Goal: Entertainment & Leisure: Consume media (video, audio)

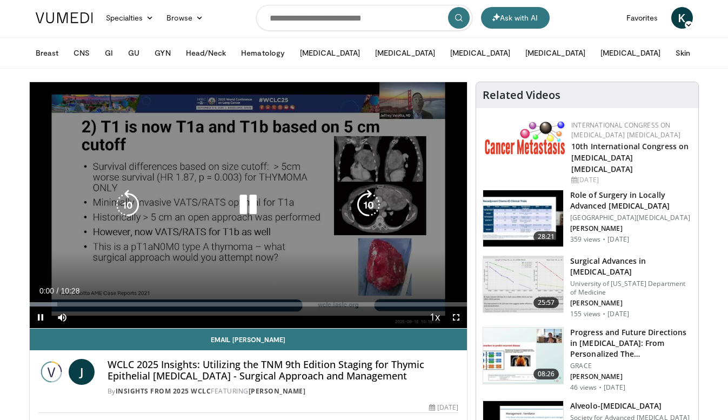
scroll to position [2, 0]
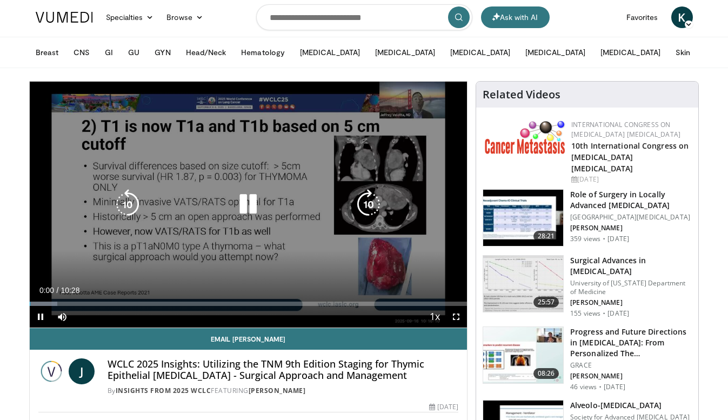
click at [247, 193] on icon "Video Player" at bounding box center [248, 204] width 30 height 30
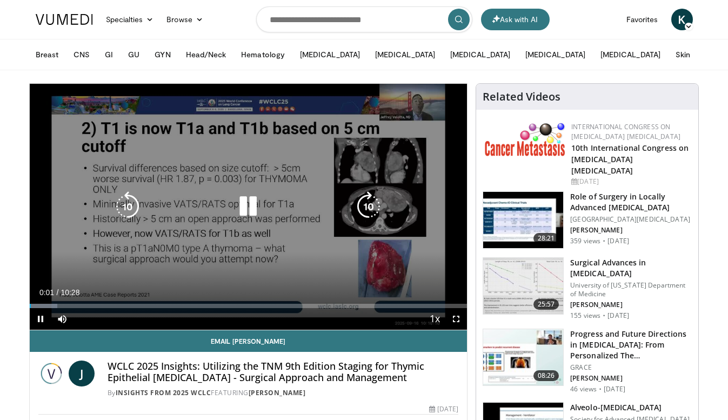
click at [253, 200] on icon "Video Player" at bounding box center [248, 206] width 30 height 30
